Goal: Information Seeking & Learning: Learn about a topic

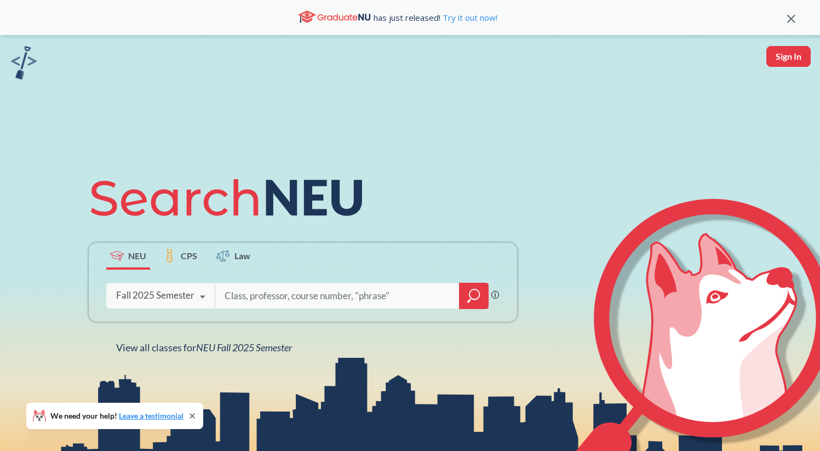
click at [279, 297] on input "search" at bounding box center [338, 295] width 228 height 23
type input ",ahsa"
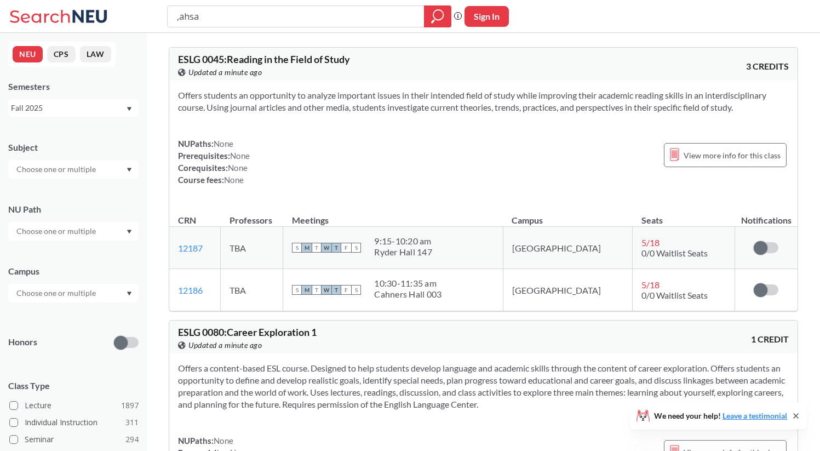
click at [208, 16] on input ",ahsa" at bounding box center [296, 16] width 241 height 19
type input "mahsa"
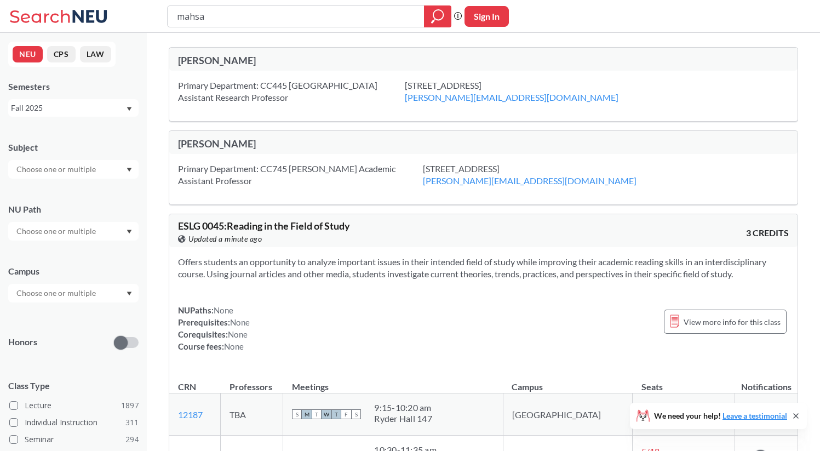
click at [238, 20] on input "mahsa" at bounding box center [296, 16] width 241 height 19
type input "CS 5800"
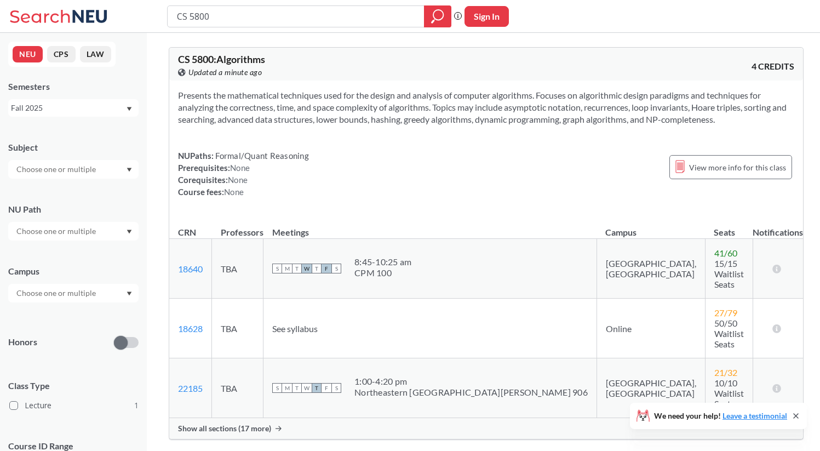
click at [259, 424] on span "Show all sections (17 more)" at bounding box center [224, 429] width 93 height 10
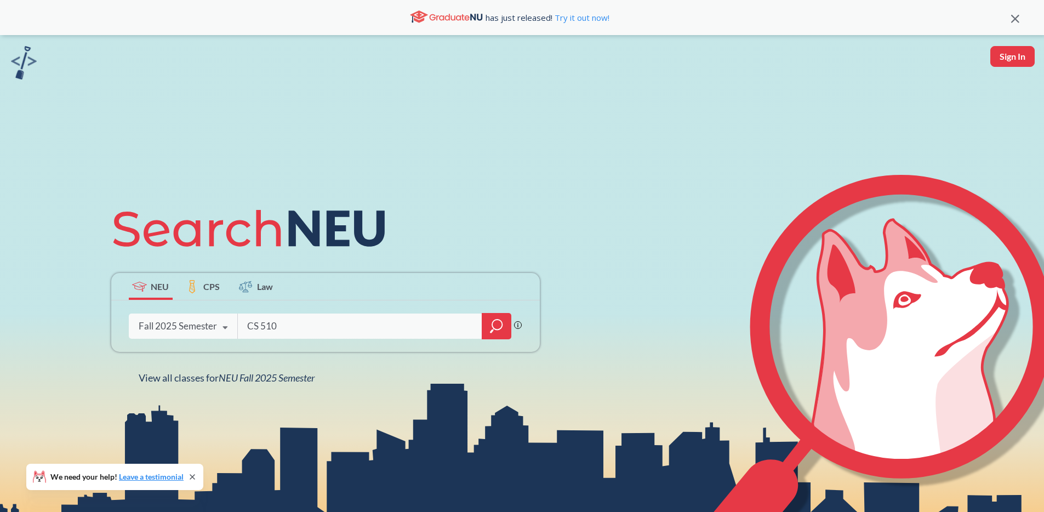
type input "CS 5100"
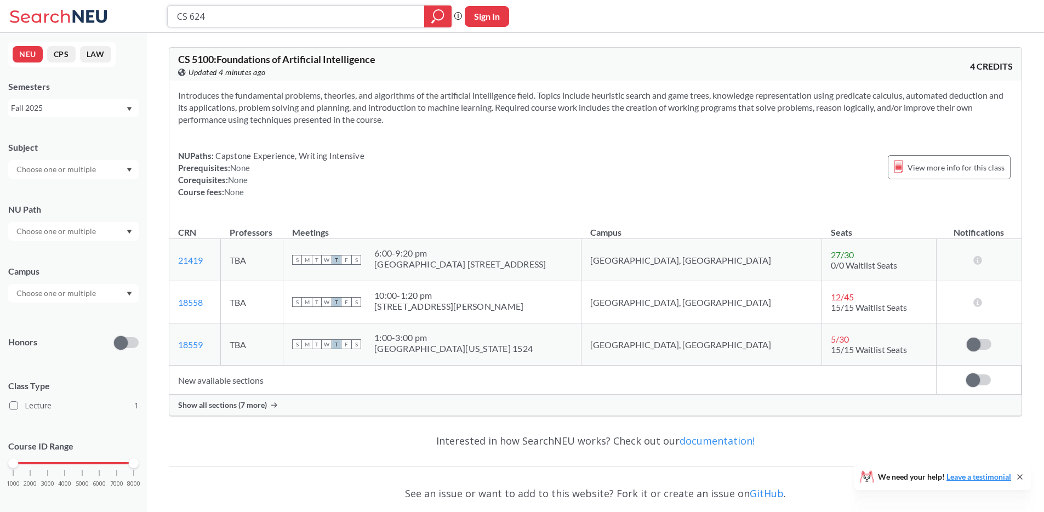
type input "CS 6240"
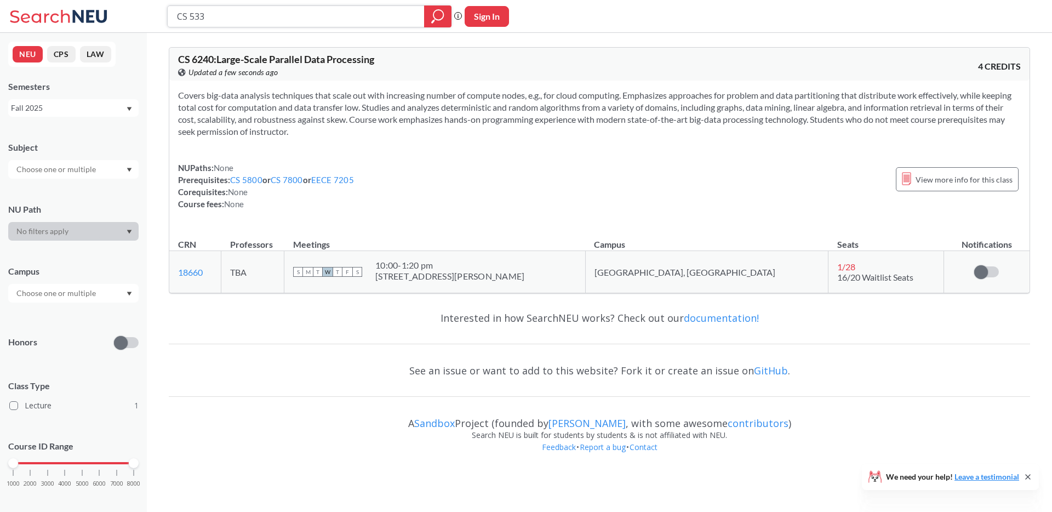
type input "CS 5330"
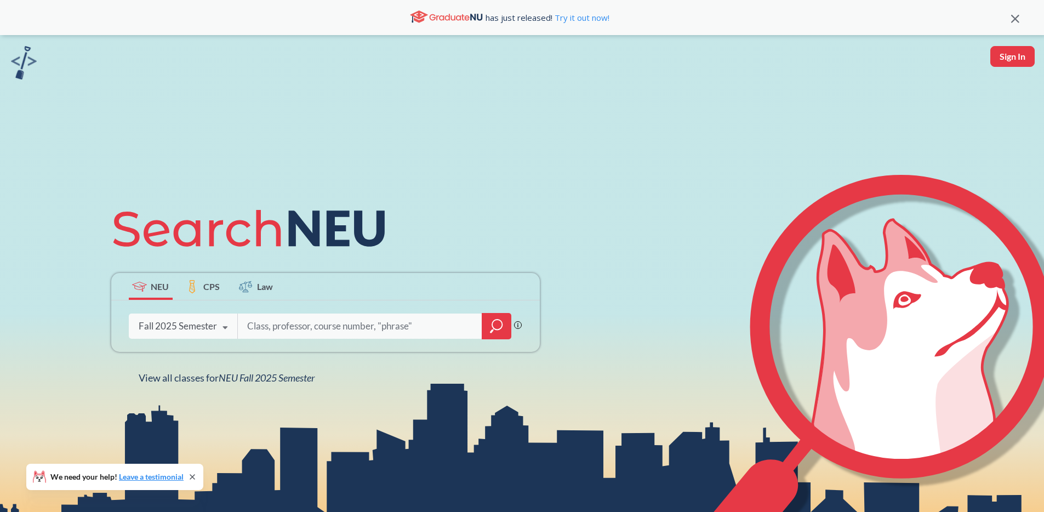
click at [291, 334] on input "search" at bounding box center [360, 325] width 228 height 23
type input "DS 5500"
